Goal: Task Accomplishment & Management: Use online tool/utility

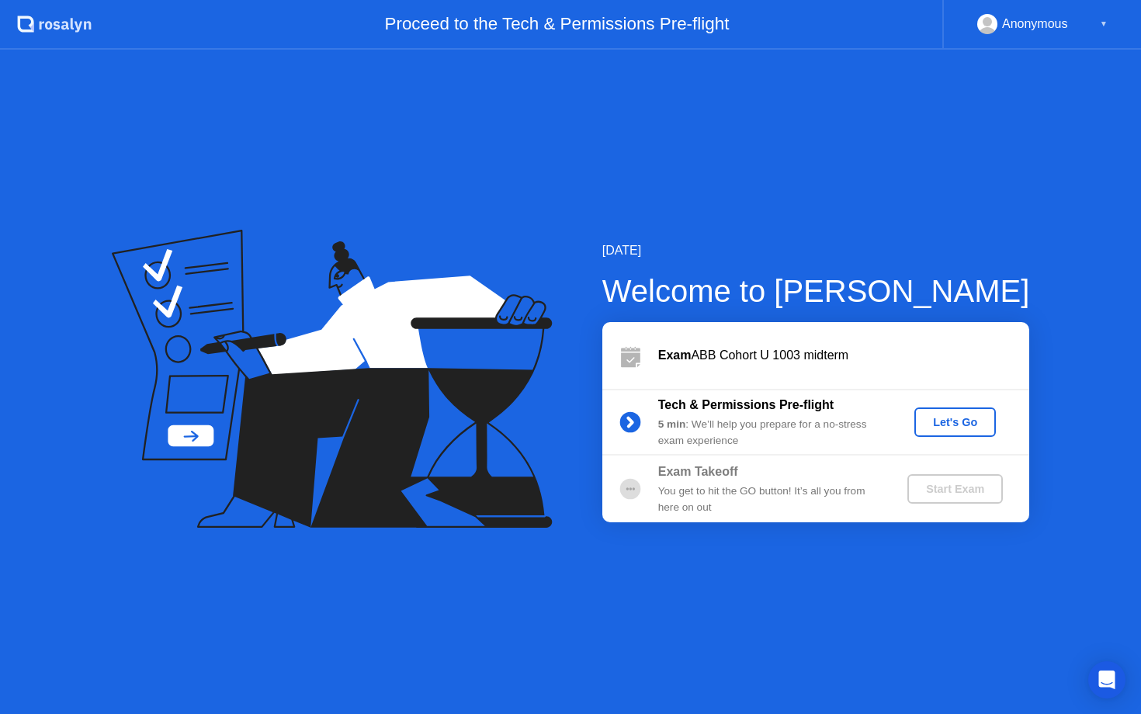
click at [962, 431] on button "Let's Go" at bounding box center [954, 421] width 81 height 29
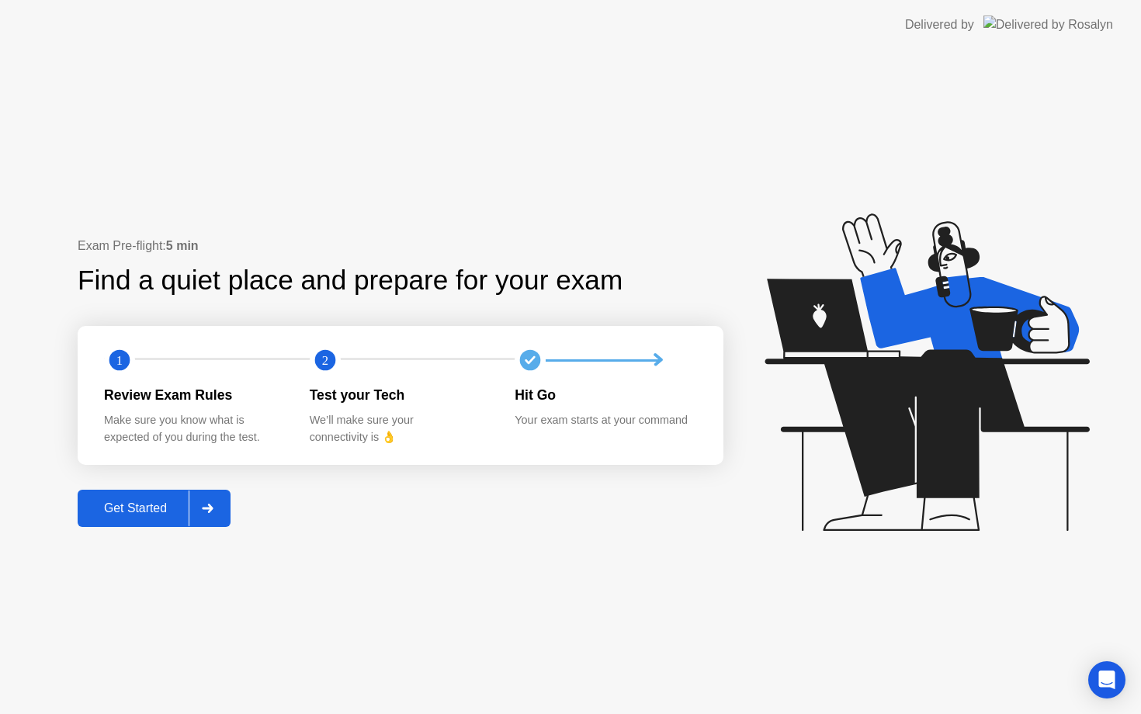
click at [213, 507] on icon at bounding box center [207, 508] width 11 height 9
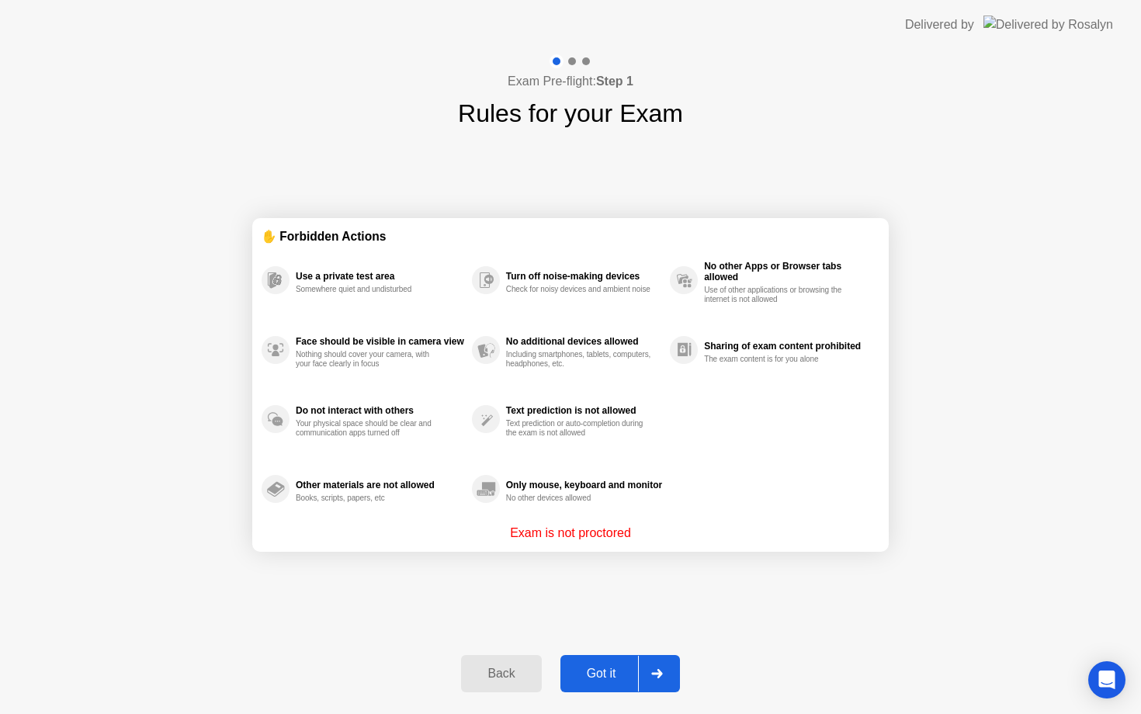
click at [661, 670] on icon at bounding box center [657, 673] width 12 height 9
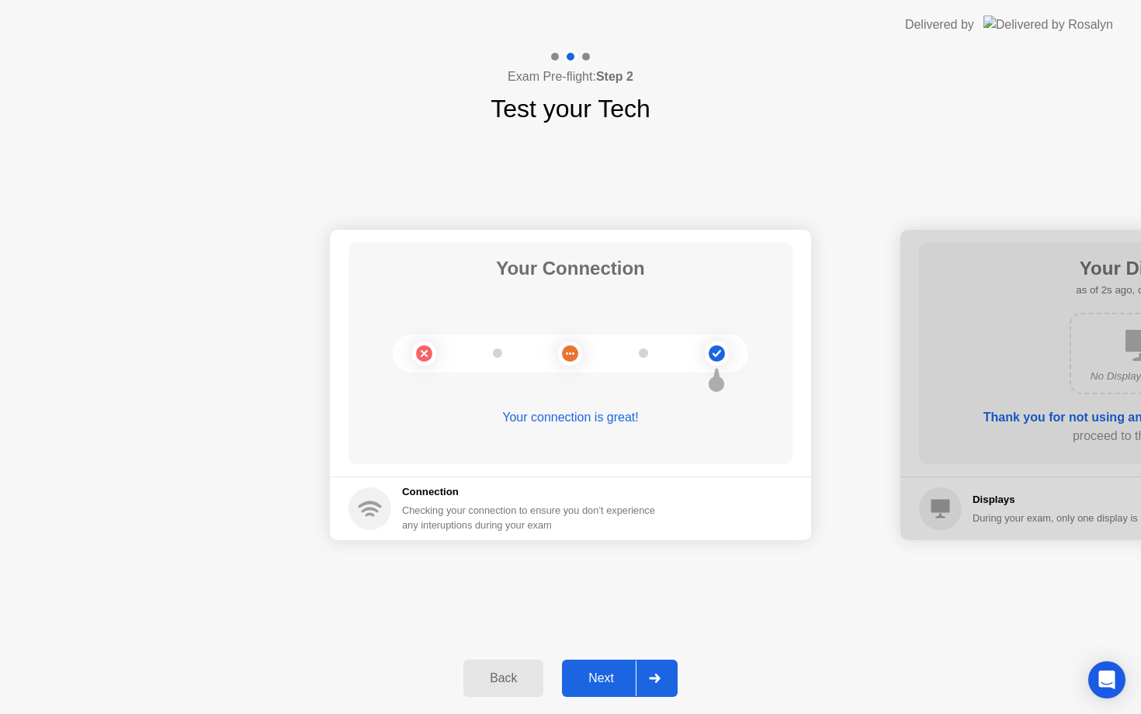
click at [664, 672] on div at bounding box center [654, 678] width 37 height 36
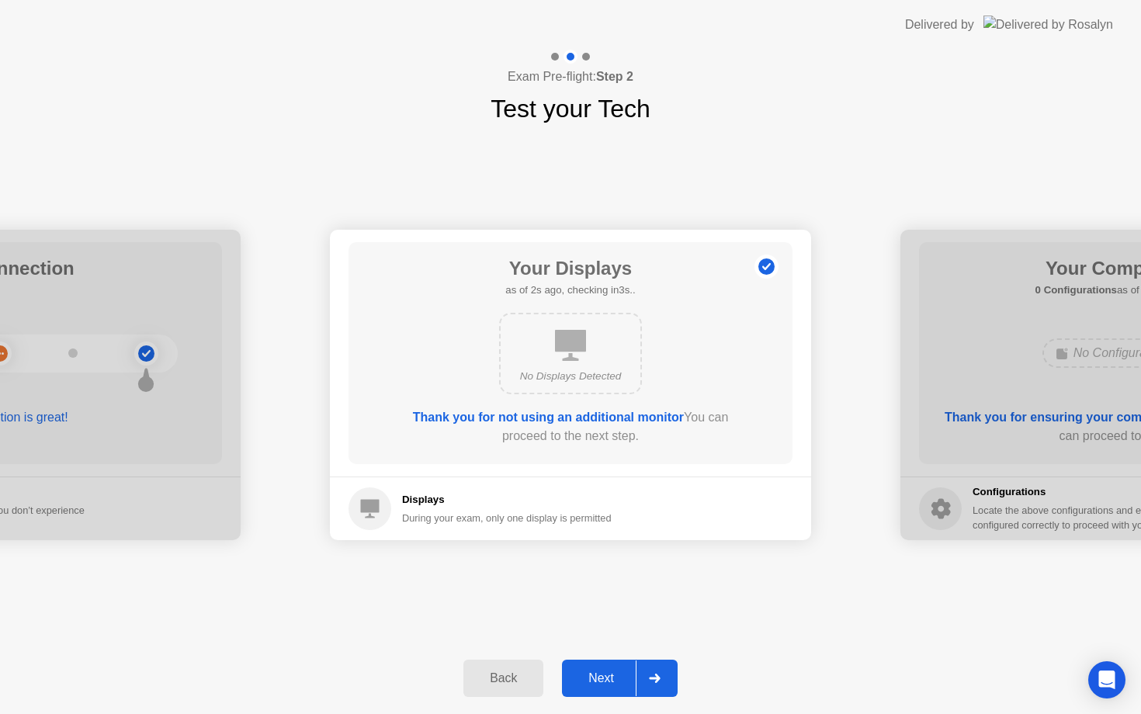
click at [664, 672] on div at bounding box center [654, 678] width 37 height 36
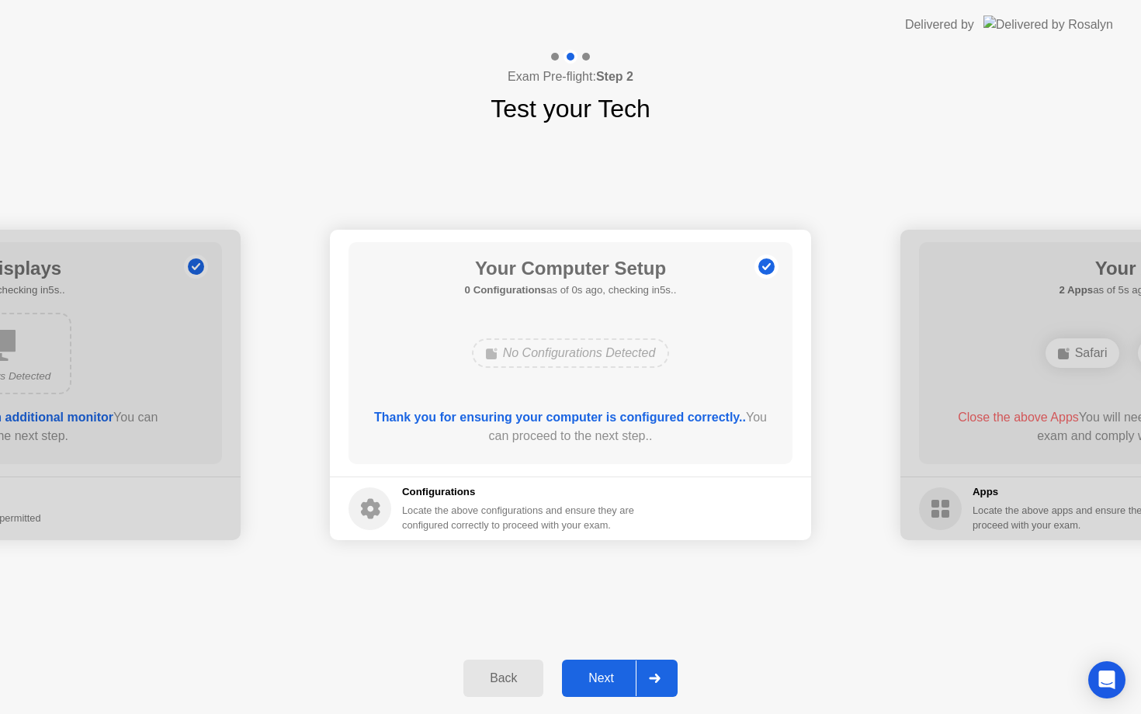
click at [664, 672] on div at bounding box center [654, 678] width 37 height 36
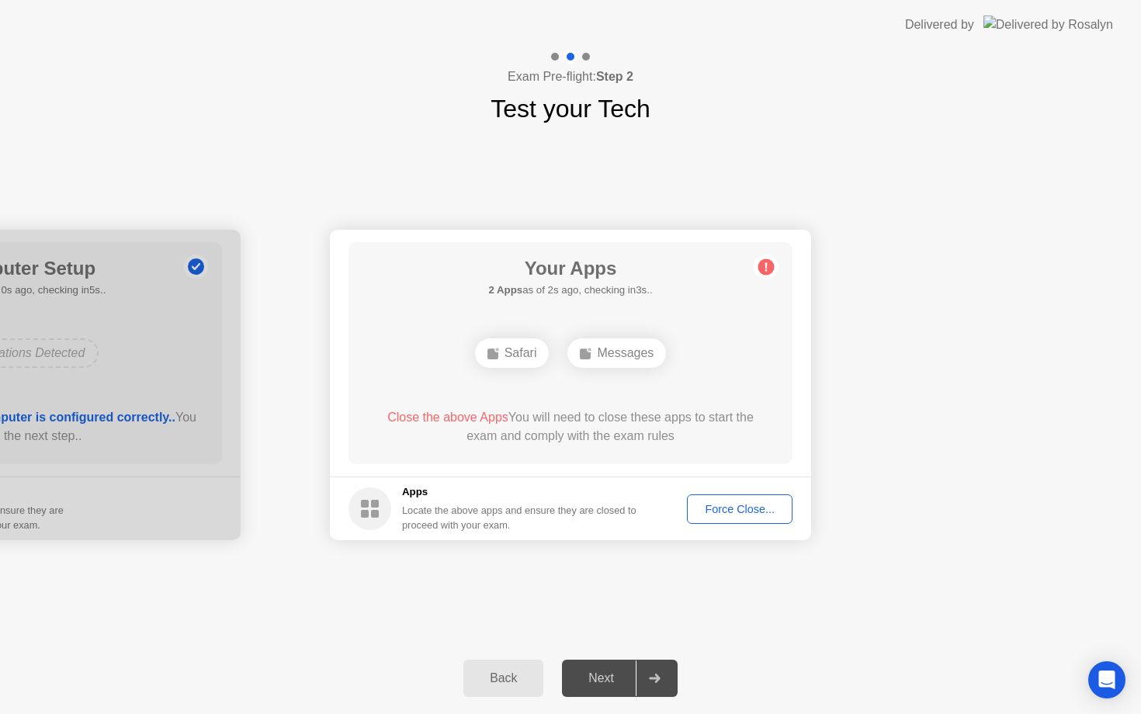
click at [739, 504] on div "Force Close..." at bounding box center [739, 509] width 95 height 12
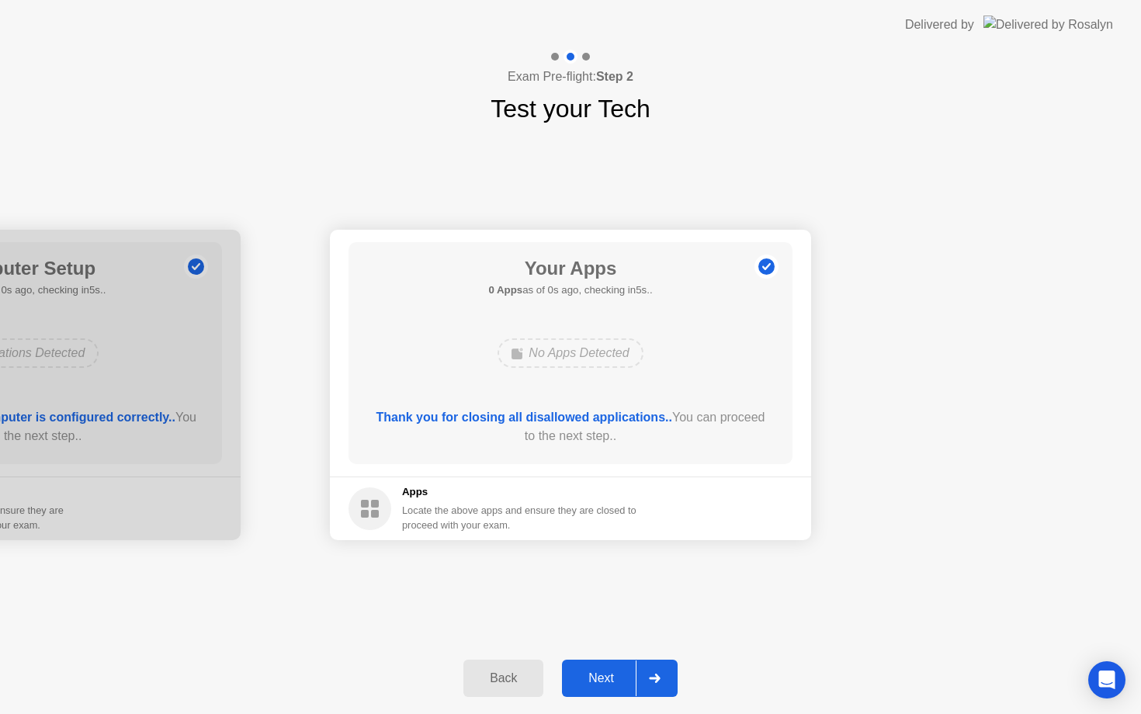
click at [659, 680] on icon at bounding box center [654, 678] width 11 height 9
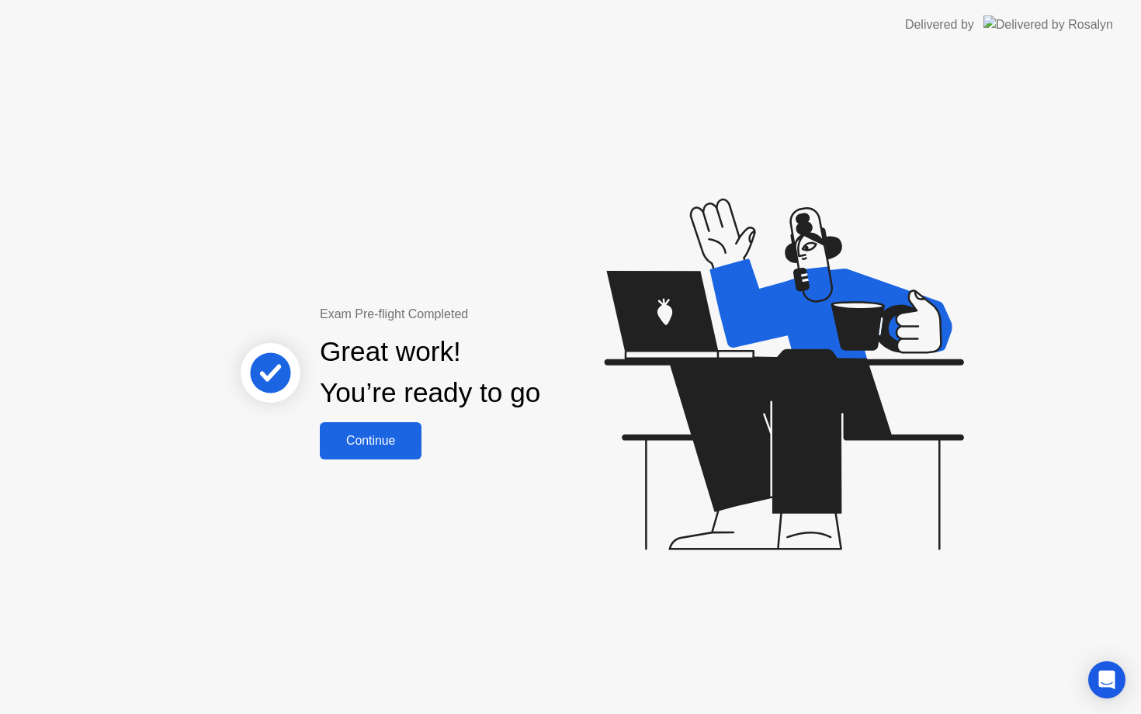
click at [378, 445] on div "Continue" at bounding box center [370, 441] width 92 height 14
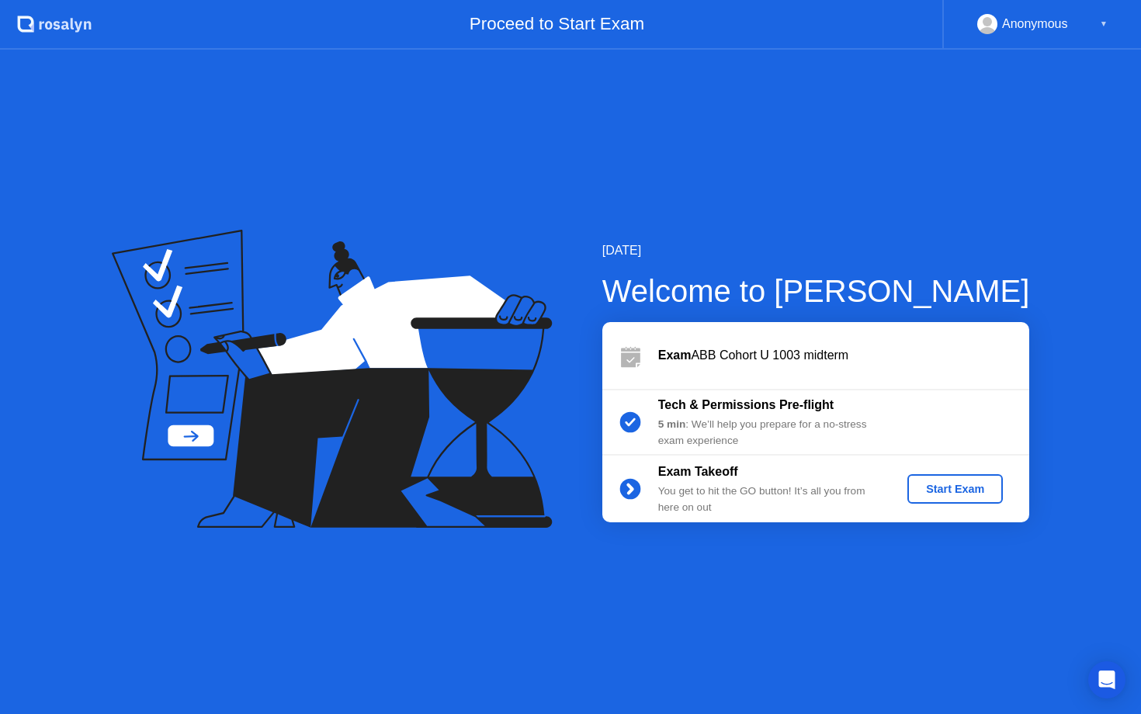
click at [972, 492] on div "Start Exam" at bounding box center [954, 489] width 83 height 12
